Goal: Information Seeking & Learning: Learn about a topic

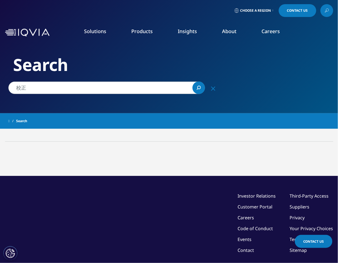
click at [46, 86] on input "校正" at bounding box center [106, 87] width 196 height 13
type input "校"
type input "a"
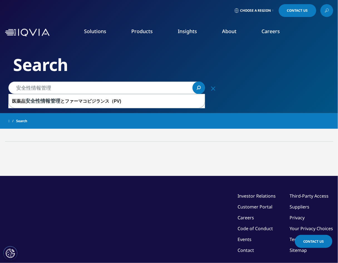
type input "安全性情報管理"
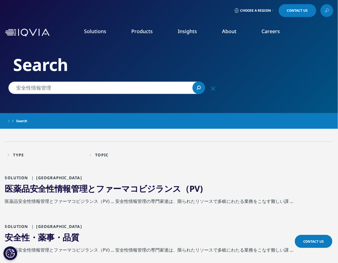
click at [74, 190] on span "管理" at bounding box center [79, 188] width 16 height 11
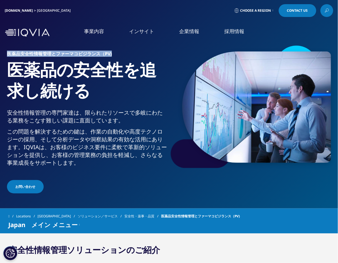
drag, startPoint x: 4, startPoint y: 55, endPoint x: 116, endPoint y: 56, distance: 111.4
click at [116, 56] on section "医薬品安全性情報管理とファーマコビジランス（PV) 医薬品の安全性を追求し続ける 安全性情報管理の専門家達は、限られたリソースで多岐にわたる業務をこなす難しい…" at bounding box center [169, 104] width 338 height 208
copy h6 "医薬品安全性情報管理とファーマコビジランス（PV)"
click at [93, 96] on h1 "医薬品の安全性を追求し続ける" at bounding box center [87, 83] width 160 height 49
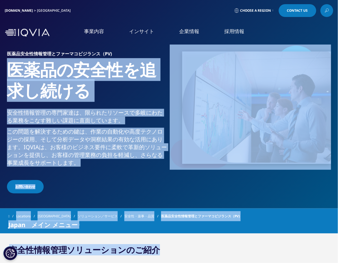
drag, startPoint x: 12, startPoint y: 74, endPoint x: 184, endPoint y: 254, distance: 248.8
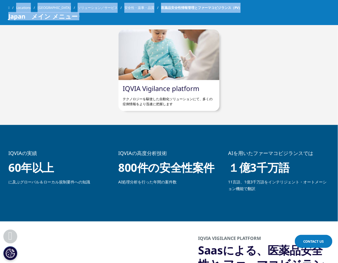
scroll to position [189, 0]
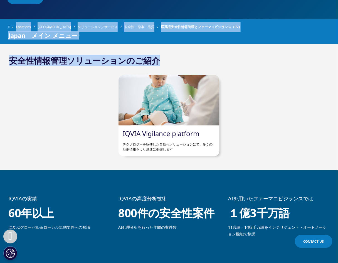
click at [156, 138] on link "IQVIA Vigilance platform" at bounding box center [161, 133] width 76 height 9
click at [156, 134] on link "IQVIA Vigilance platform" at bounding box center [161, 133] width 76 height 9
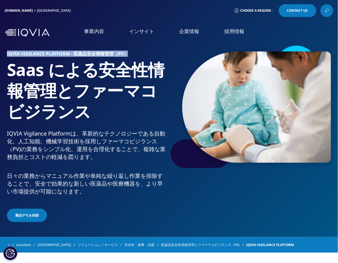
drag, startPoint x: 6, startPoint y: 54, endPoint x: 127, endPoint y: 54, distance: 121.1
click at [127, 54] on div "IQVIA VIGILANCE PLATFORM - 医薬品安全情報管理（PV） Saas による安全性情報管理とファーマコビジランス IQVIA Vigil…" at bounding box center [169, 133] width 328 height 178
copy h6 "IQVIA VIGILANCE PLATFORM - 医薬品安全情報管理（PV）"
click at [161, 115] on h1 "Saas による安全性情報管理とファーマコビジランス" at bounding box center [87, 94] width 160 height 70
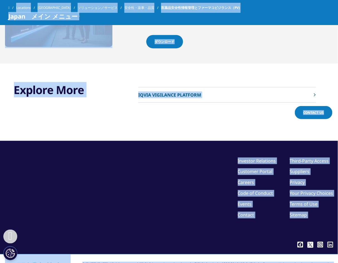
scroll to position [753, 0]
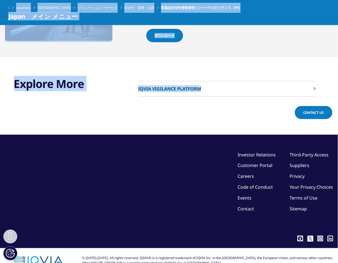
drag, startPoint x: 8, startPoint y: 65, endPoint x: 233, endPoint y: 76, distance: 226.1
copy div "loremipsumdolo sitametconsec、adipiscingelitseddoeiusmodtemporin。 utlaboreetdolo…"
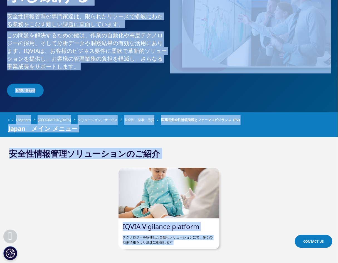
scroll to position [0, 0]
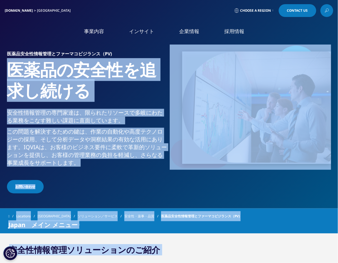
copy div "loremipsumdolo sitametconsec、adipiscingelitseddoeiusmodtemporin。 utlaboreetdolo…"
drag, startPoint x: 150, startPoint y: 213, endPoint x: 168, endPoint y: 206, distance: 18.6
click at [161, 213] on span "医薬品安全性情報管理とファーマコビジランス（PV)" at bounding box center [200, 216] width 79 height 10
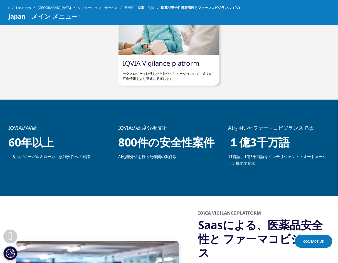
scroll to position [236, 0]
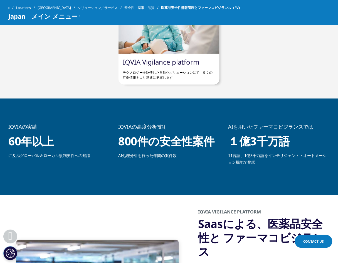
drag, startPoint x: 145, startPoint y: 189, endPoint x: 156, endPoint y: 187, distance: 10.7
click at [145, 189] on section "IQVIAの実績 60年以上 に及ぶグローバル＆ローカル規制要件への知識 IQVIAの高度分析技術 800件の安全性案件 AI処理分析を行った年間の案件数 A…" at bounding box center [169, 146] width 338 height 96
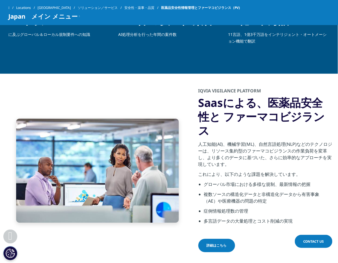
scroll to position [358, 0]
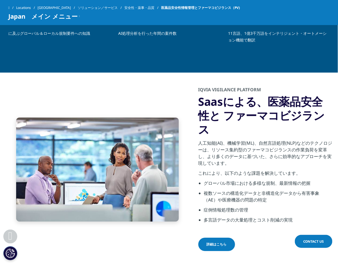
click at [192, 165] on div "IQVIA VIGILANCE PLATFORM Saasによる、医薬品安全性と ファーマコビジランス 人工知能(AI)、機械学習(ML)、自然言語処理(NL…" at bounding box center [169, 169] width 328 height 193
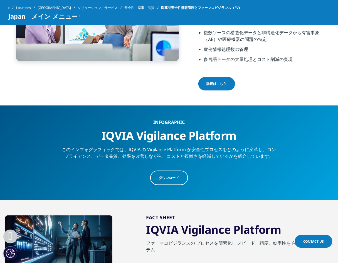
scroll to position [520, 0]
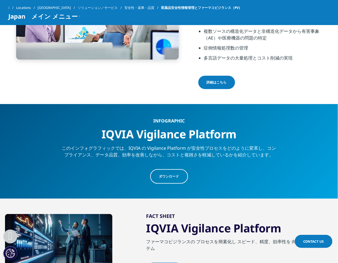
drag, startPoint x: 130, startPoint y: 195, endPoint x: 136, endPoint y: 190, distance: 7.9
click at [130, 198] on section "Fact Sheet IQVIA Vigilance Platform ファーマコビジランスの プロセスを簡素化し スピード、精度、効率性を 向上させる Sa…" at bounding box center [169, 244] width 338 height 92
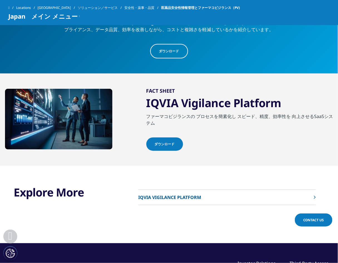
scroll to position [646, 0]
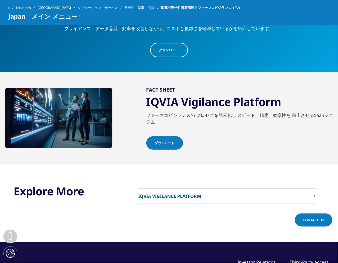
click at [133, 165] on div "Explore More IQVIA VIGILANCE PLATFORM" at bounding box center [169, 202] width 328 height 77
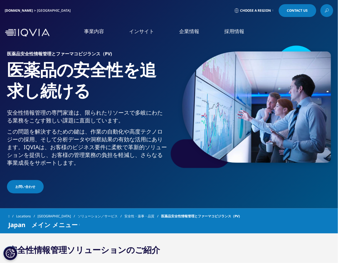
click at [325, 13] on icon at bounding box center [326, 10] width 4 height 7
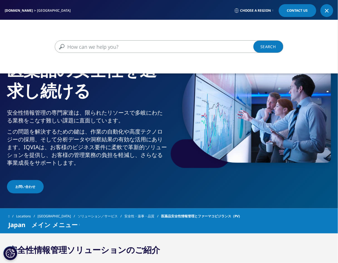
click at [150, 53] on div "Clear Search Loading" at bounding box center [169, 47] width 338 height 54
click at [150, 49] on input "検索する" at bounding box center [161, 46] width 212 height 13
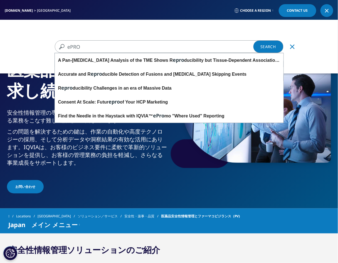
type input "ePRO"
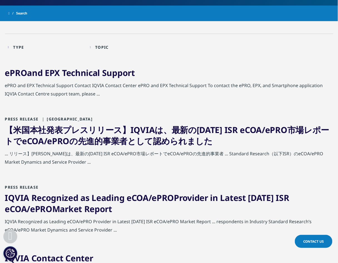
scroll to position [98, 0]
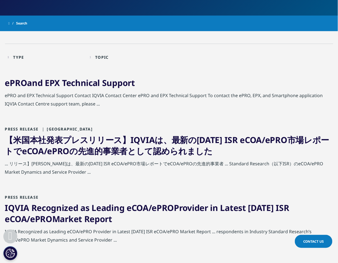
click at [89, 85] on link "ePRO and EPX Technical Support" at bounding box center [70, 82] width 130 height 11
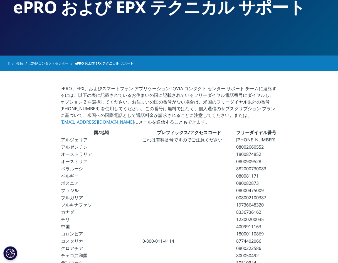
scroll to position [51, 0]
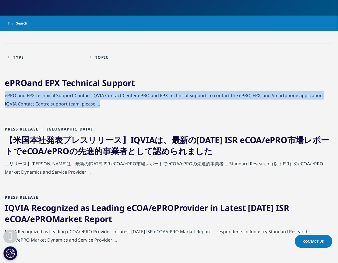
drag, startPoint x: 337, startPoint y: 87, endPoint x: 338, endPoint y: 104, distance: 17.2
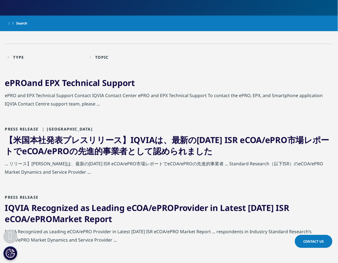
drag, startPoint x: 338, startPoint y: 104, endPoint x: 335, endPoint y: 49, distance: 55.1
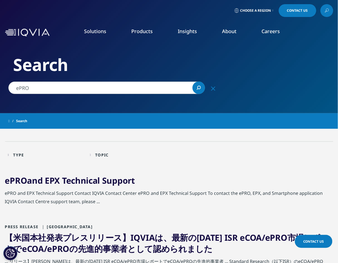
drag, startPoint x: 32, startPoint y: 88, endPoint x: -11, endPoint y: 88, distance: 42.8
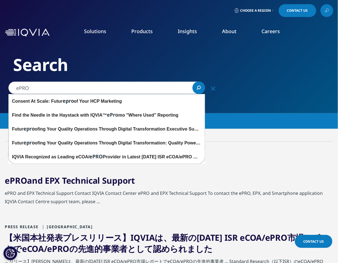
paste input "Non-GxP"
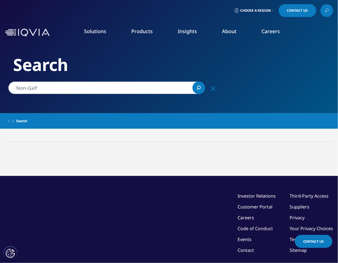
click at [198, 90] on link "Search Loading" at bounding box center [198, 87] width 13 height 13
drag, startPoint x: 27, startPoint y: 87, endPoint x: 4, endPoint y: 91, distance: 22.7
click at [4, 91] on div "Non-GxP Non-GxP Clear Search Loading" at bounding box center [111, 87] width 222 height 13
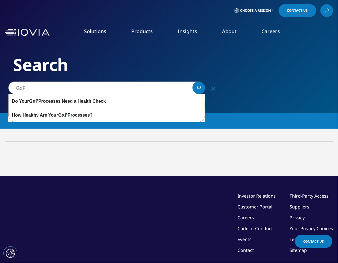
click at [200, 89] on icon "Search" at bounding box center [198, 88] width 4 height 4
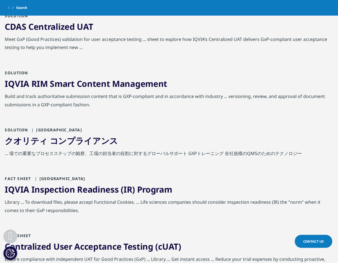
scroll to position [266, 0]
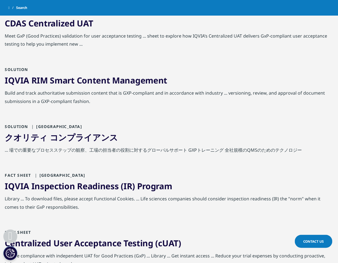
click at [289, 156] on div "... 場での重要なプロセスステップの観察、工場の担当者の役割に対するグローバルサポート GXPトレーニング 全社規模のQMSのためのテクノロジー" at bounding box center [169, 151] width 328 height 11
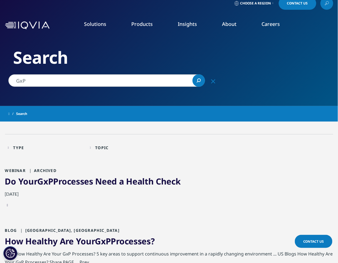
scroll to position [0, 0]
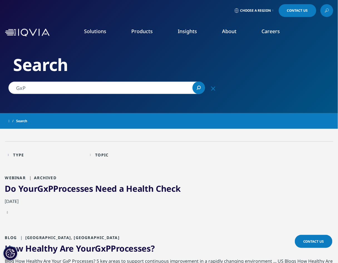
click at [53, 88] on input "GxP" at bounding box center [106, 87] width 196 height 13
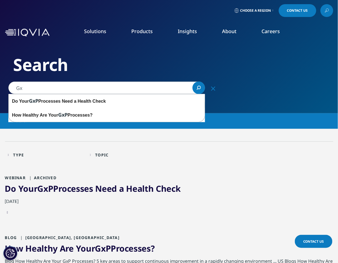
type input "G"
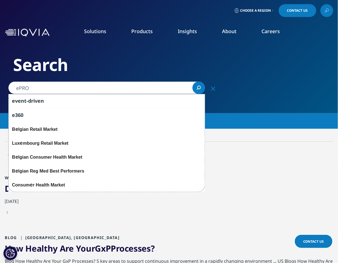
type input "ePRO"
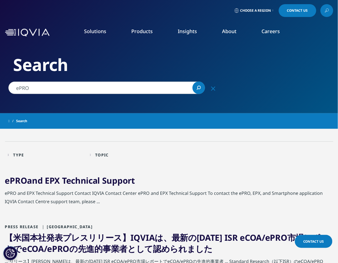
click at [196, 88] on icon "Search" at bounding box center [198, 88] width 4 height 4
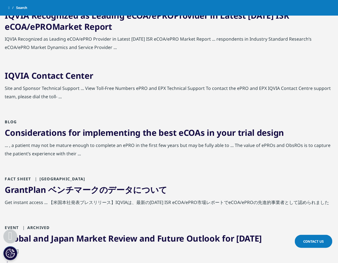
scroll to position [276, 0]
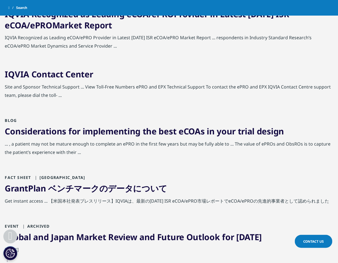
drag, startPoint x: 337, startPoint y: 118, endPoint x: 339, endPoint y: 138, distance: 19.8
click at [337, 138] on html "Clear Search Loading Choose a Region Contact Us" at bounding box center [169, 172] width 338 height 896
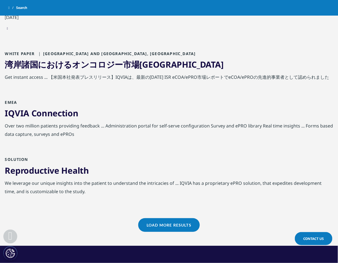
scroll to position [510, 0]
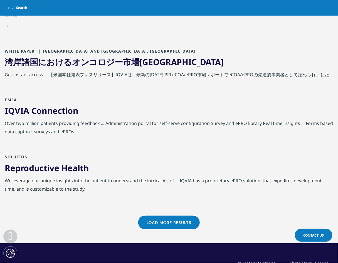
click at [71, 171] on link "Reproductive Health" at bounding box center [47, 167] width 84 height 11
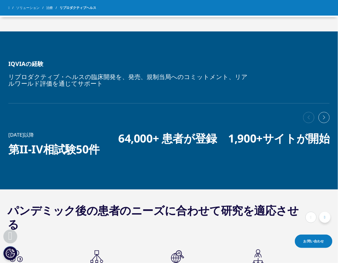
scroll to position [439, 0]
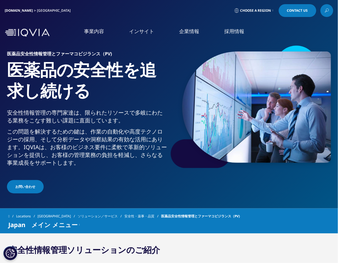
click at [328, 9] on icon at bounding box center [326, 10] width 4 height 7
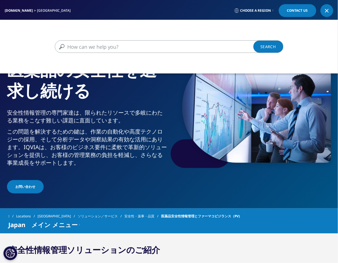
click at [153, 48] on input "検索する" at bounding box center [161, 46] width 212 height 13
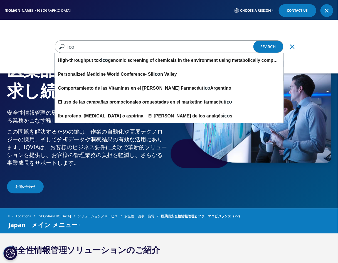
type input "ico"
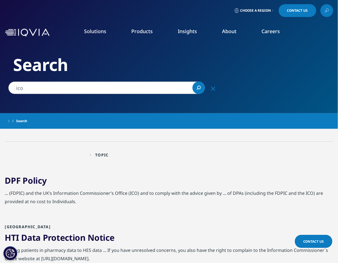
drag, startPoint x: 160, startPoint y: 158, endPoint x: 156, endPoint y: 157, distance: 3.8
click at [160, 158] on div "Topic Loading Clear Or/And Operator" at bounding box center [128, 154] width 76 height 13
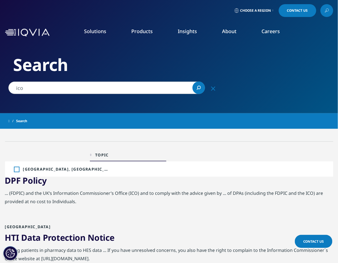
drag, startPoint x: 107, startPoint y: 90, endPoint x: 90, endPoint y: 92, distance: 17.4
click at [94, 100] on div "Clear Search Loading Choose a Region Contact Us" at bounding box center [169, 249] width 338 height 498
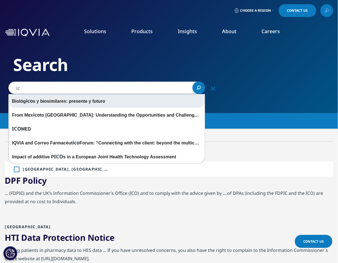
type input "i"
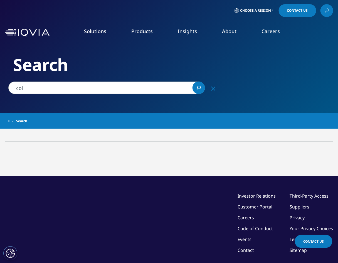
click at [197, 88] on icon "Search" at bounding box center [198, 88] width 4 height 4
click at [81, 85] on input "coi" at bounding box center [106, 87] width 196 height 13
type input "c"
type input "利益相反"
